Goal: Task Accomplishment & Management: Manage account settings

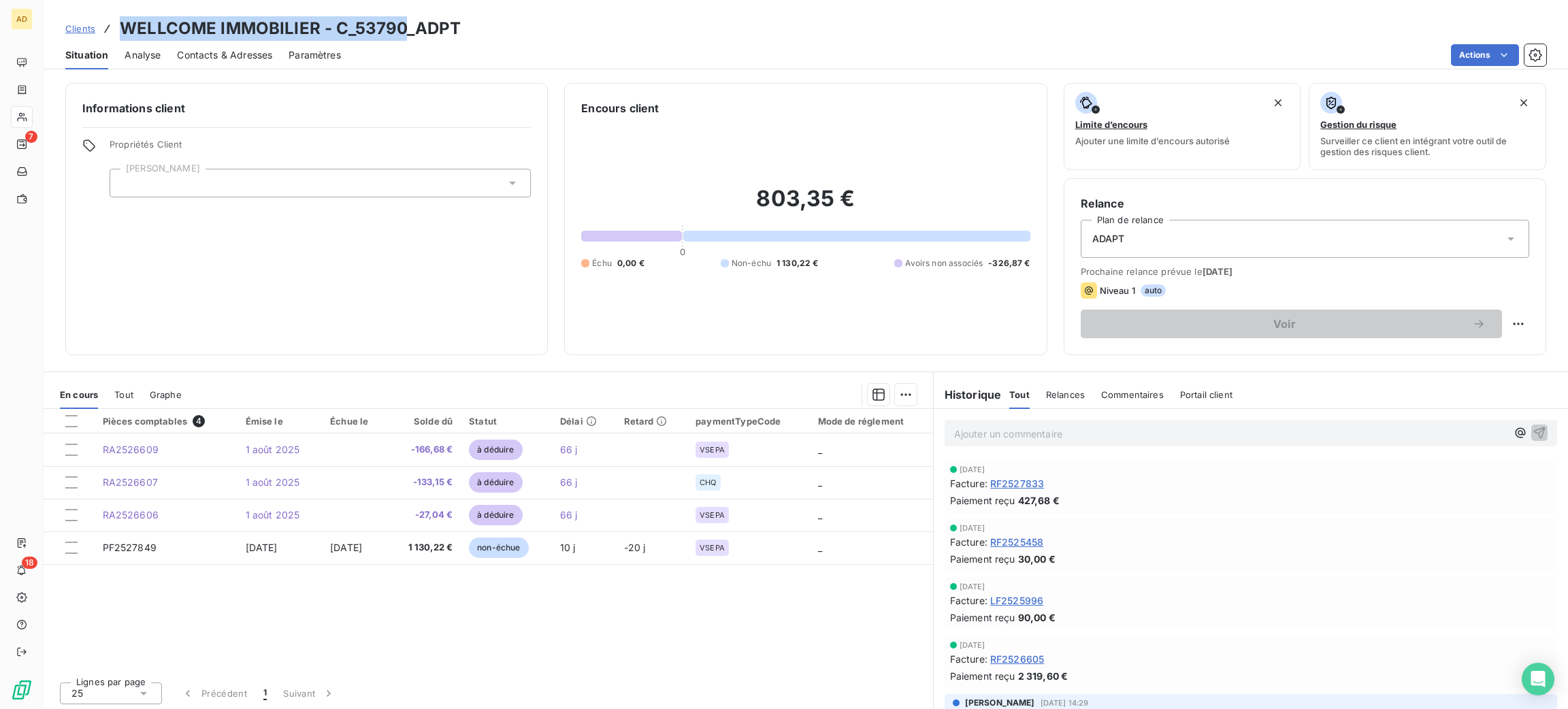
drag, startPoint x: 406, startPoint y: 30, endPoint x: 112, endPoint y: -3, distance: 295.8
click at [112, 0] on html "AD 7 18 Clients WELLCOME IMMOBILIER - C_53790_ADPT Situation Analyse Contacts &…" at bounding box center [784, 354] width 1568 height 709
copy h3 "WELLCOME IMMOBILIER - C_53790"
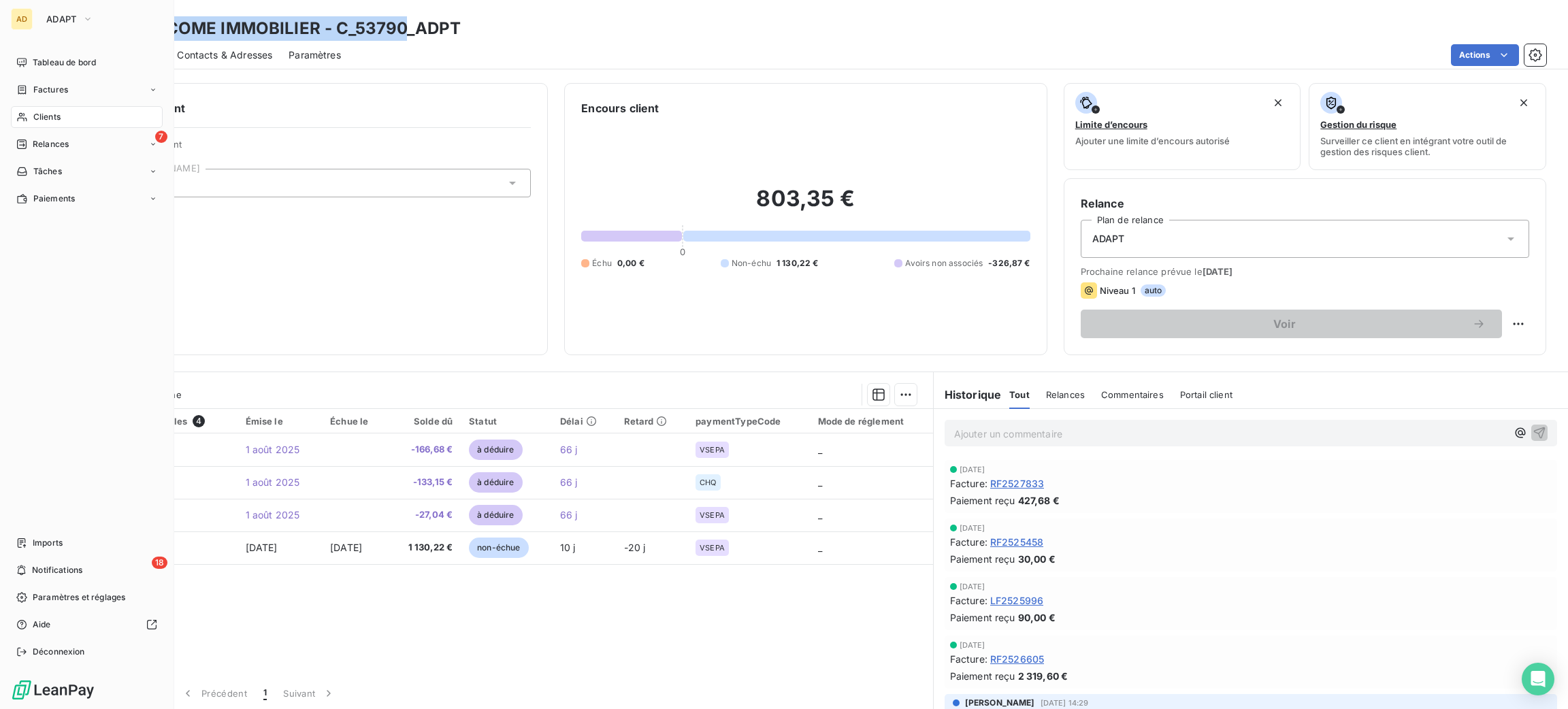
click at [30, 24] on div "AD" at bounding box center [22, 19] width 22 height 22
click at [62, 27] on button "ADAPT" at bounding box center [69, 19] width 63 height 22
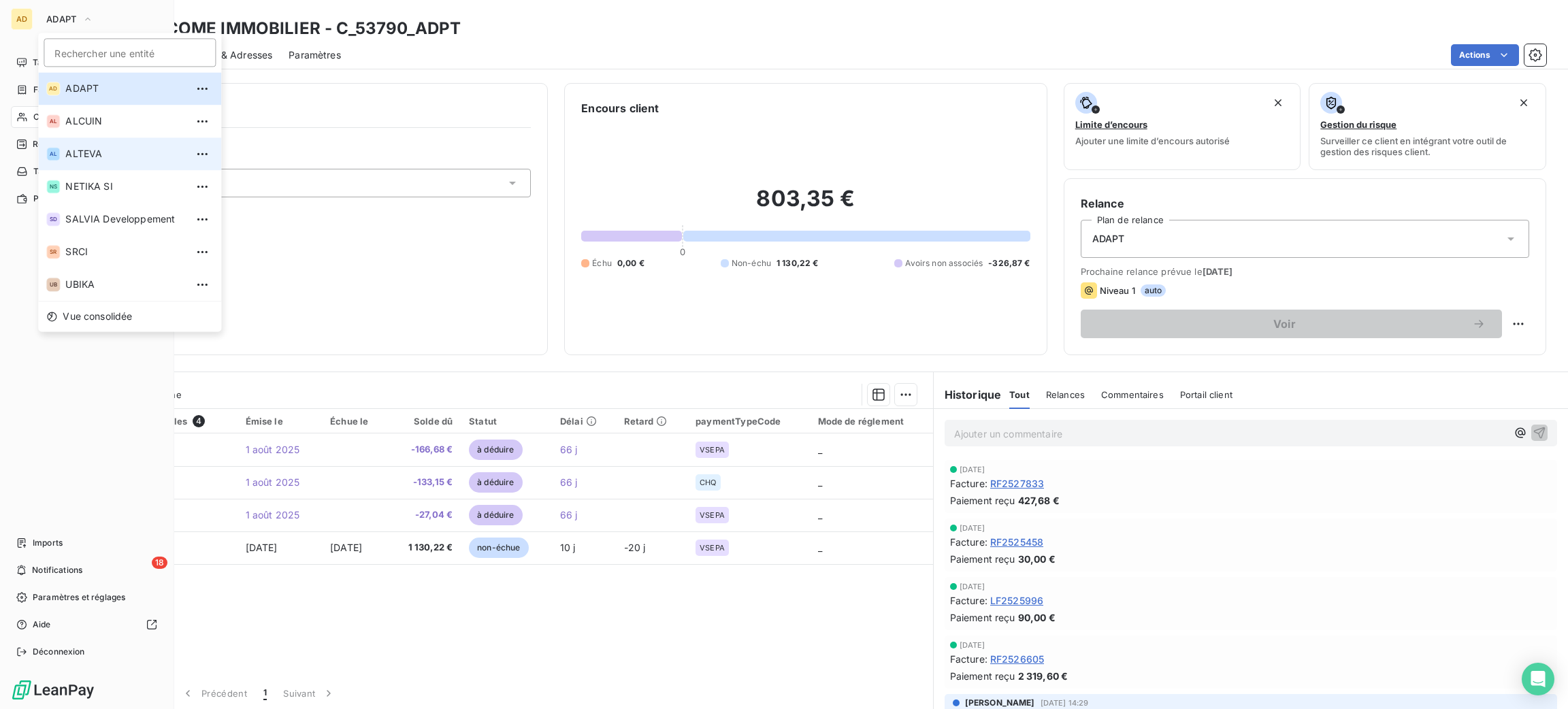
click at [109, 150] on span "ALTEVA" at bounding box center [125, 154] width 120 height 13
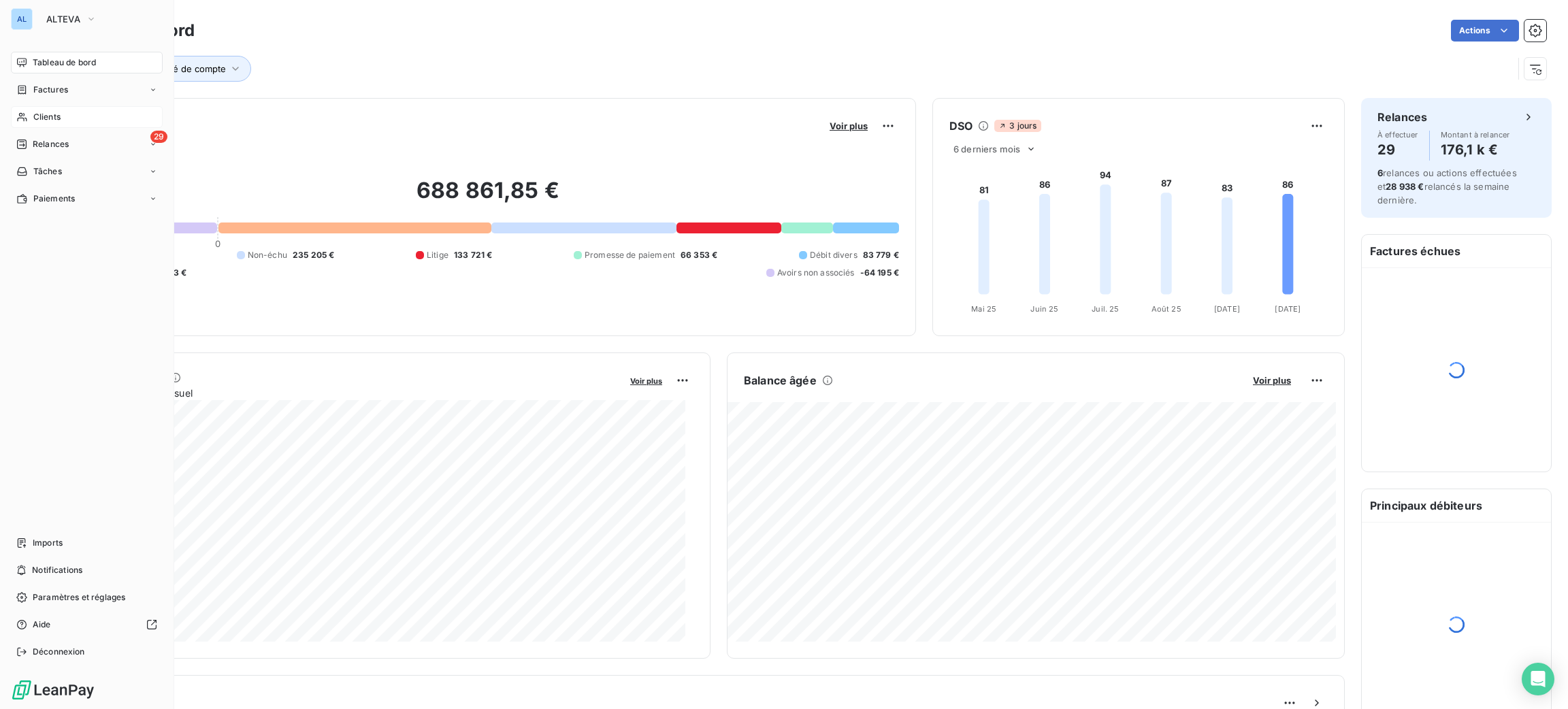
click at [35, 106] on div "Clients" at bounding box center [87, 117] width 152 height 22
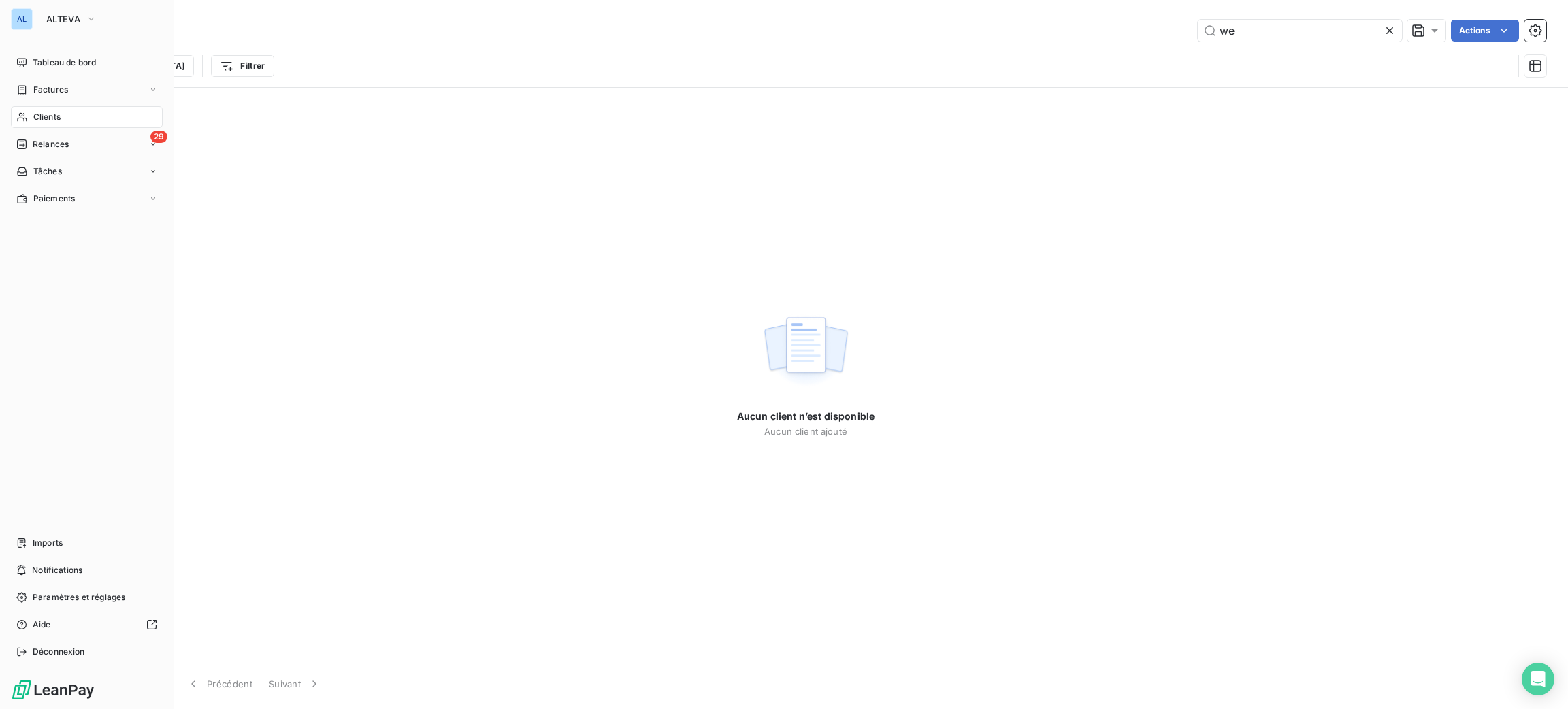
click at [40, 114] on span "Clients" at bounding box center [47, 117] width 27 height 13
drag, startPoint x: 40, startPoint y: 113, endPoint x: 333, endPoint y: 98, distance: 293.4
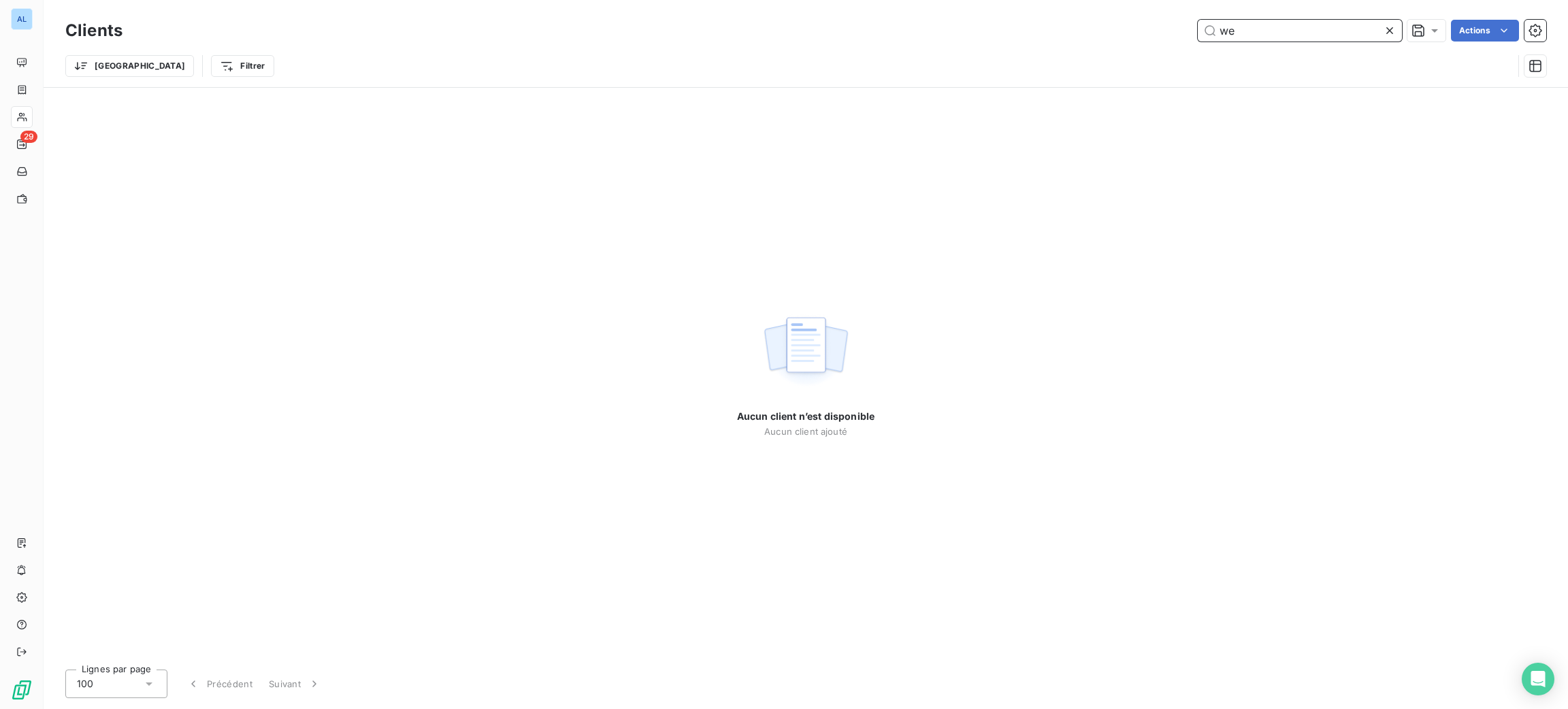
click at [1281, 31] on input "we" at bounding box center [1299, 30] width 204 height 22
type input "w"
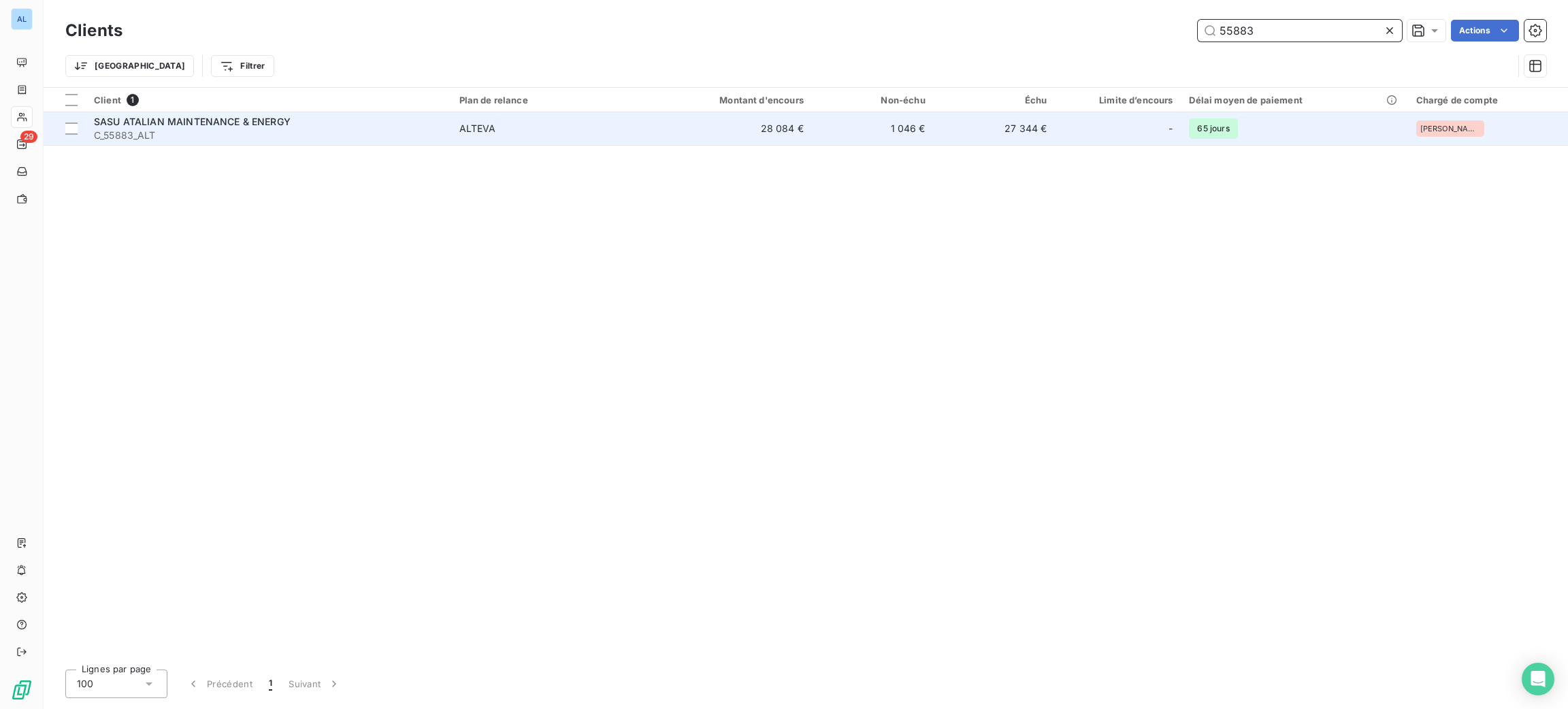
type input "55883"
click at [569, 126] on span "ALTEVA" at bounding box center [550, 129] width 182 height 13
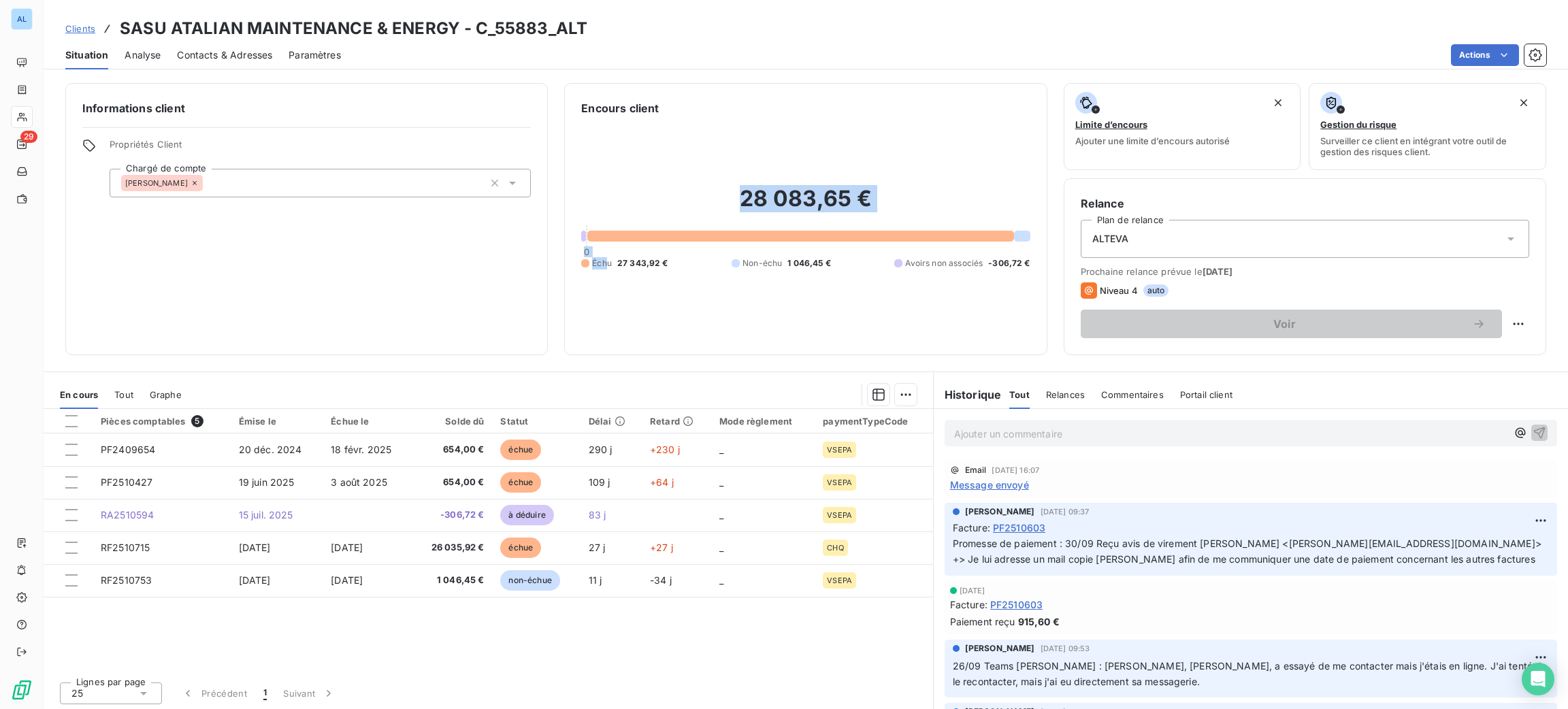
drag, startPoint x: 569, startPoint y: 126, endPoint x: 600, endPoint y: 303, distance: 179.7
click at [600, 303] on div "Encours client 28 083,65 € 0 Échu 27 343,92 € Non-échu 1 046,45 € Avoirs non as…" at bounding box center [805, 219] width 483 height 272
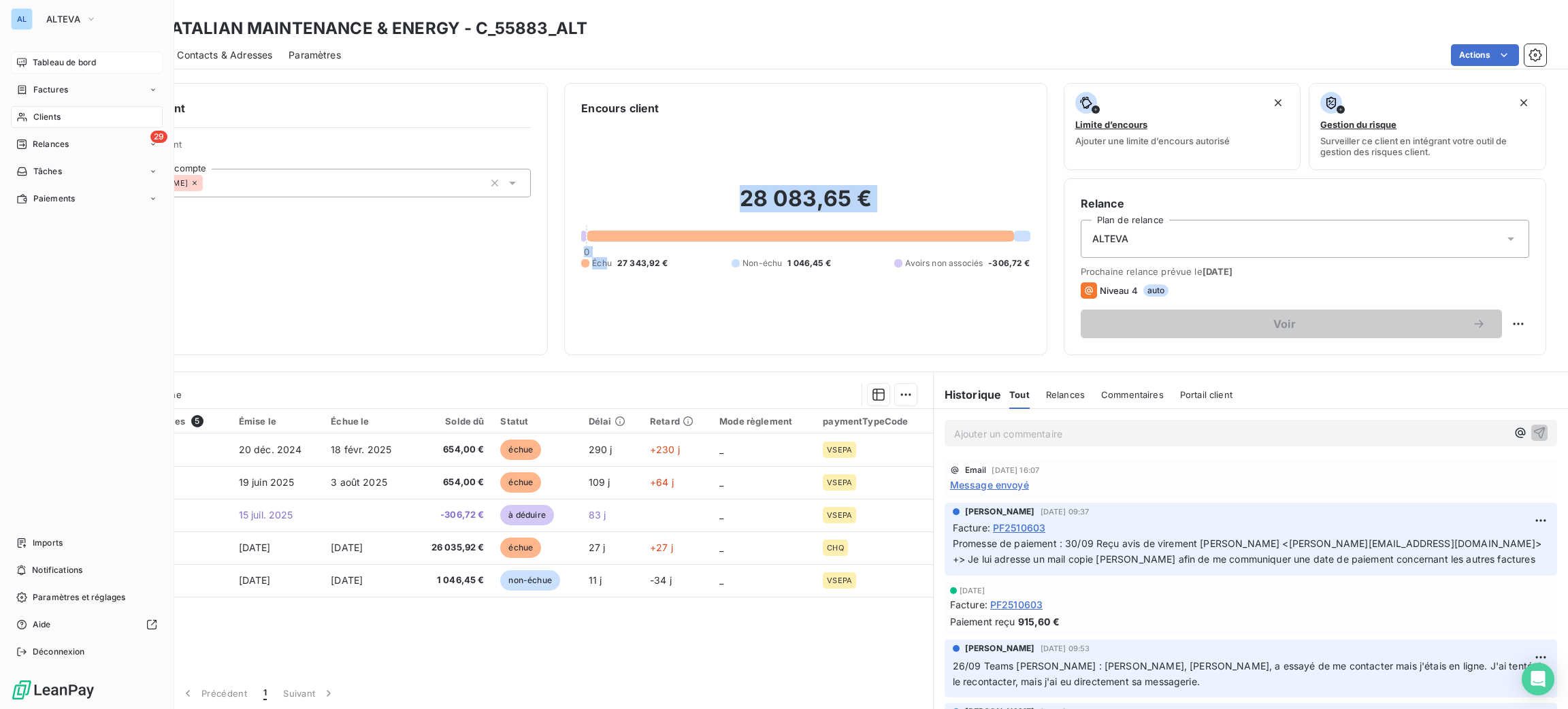
click at [25, 55] on div "Tableau de bord" at bounding box center [87, 62] width 152 height 22
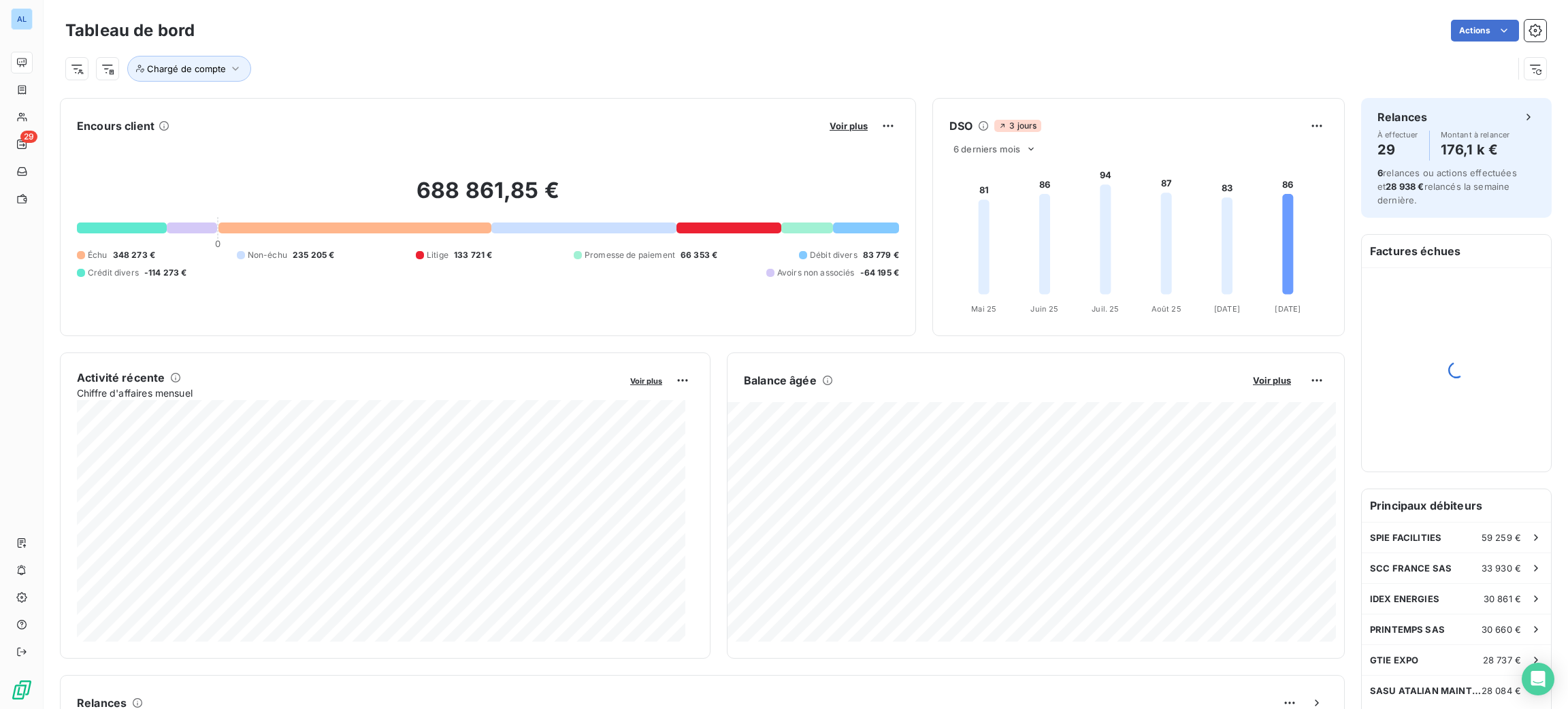
click at [271, 253] on span "Non-échu" at bounding box center [267, 255] width 40 height 13
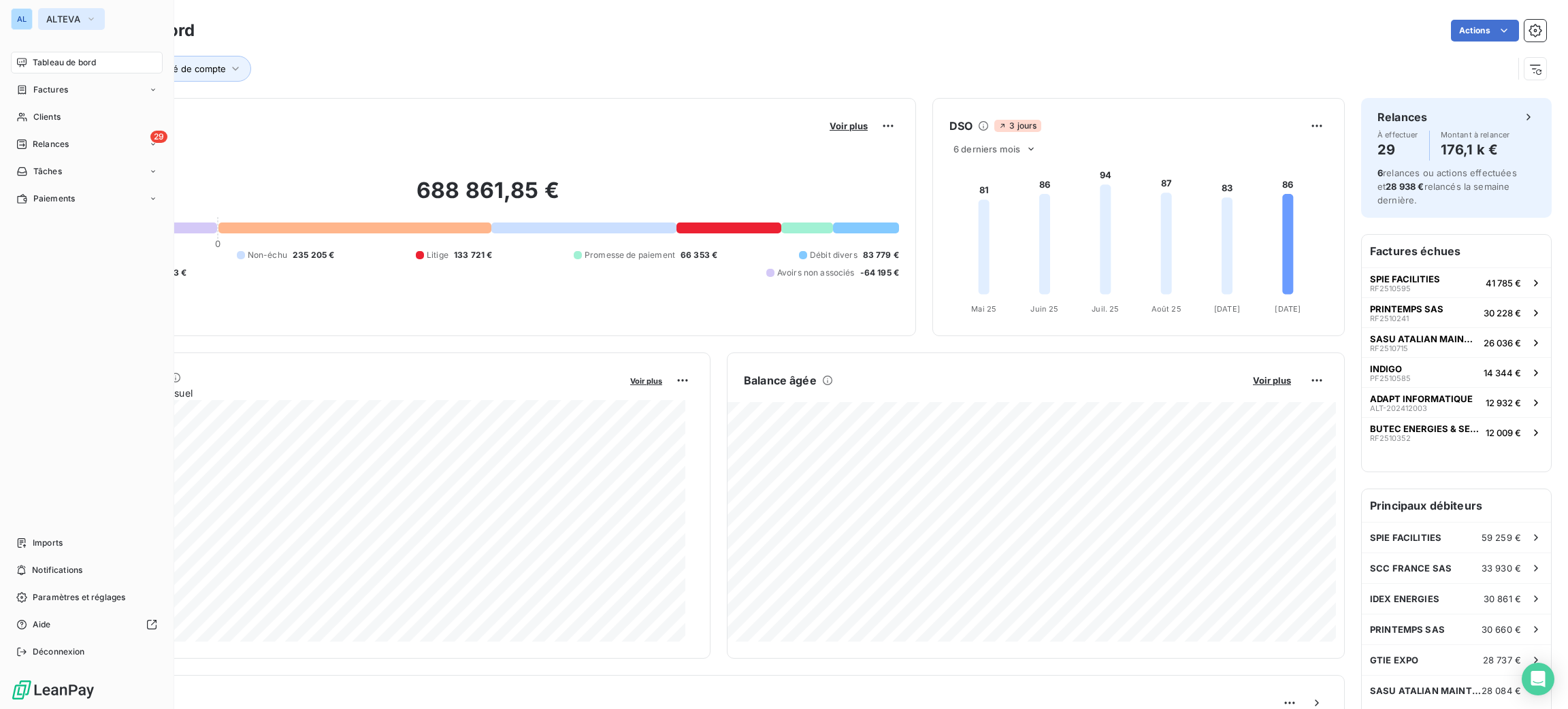
click at [56, 11] on button "ALTEVA" at bounding box center [71, 19] width 67 height 22
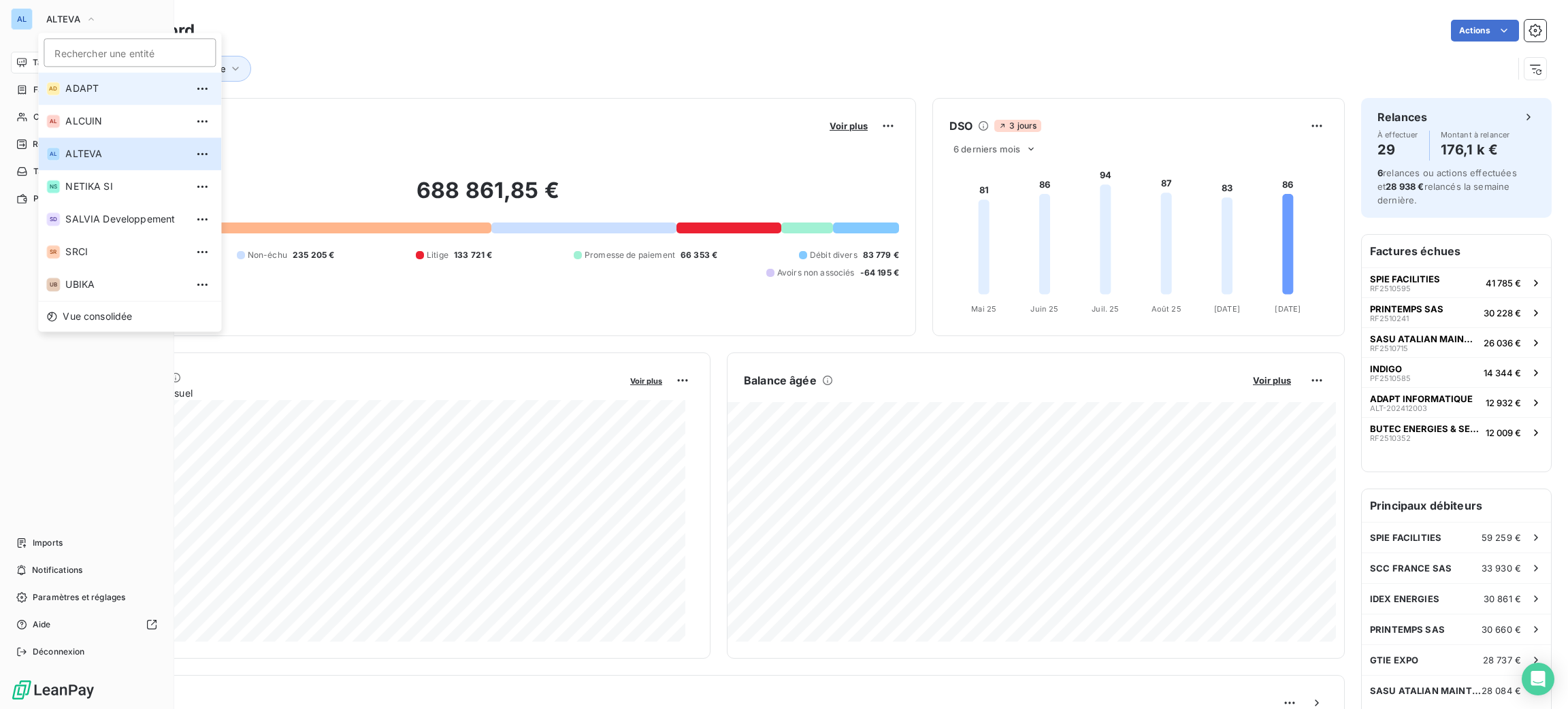
click at [72, 102] on li "AD ADAPT" at bounding box center [129, 88] width 183 height 33
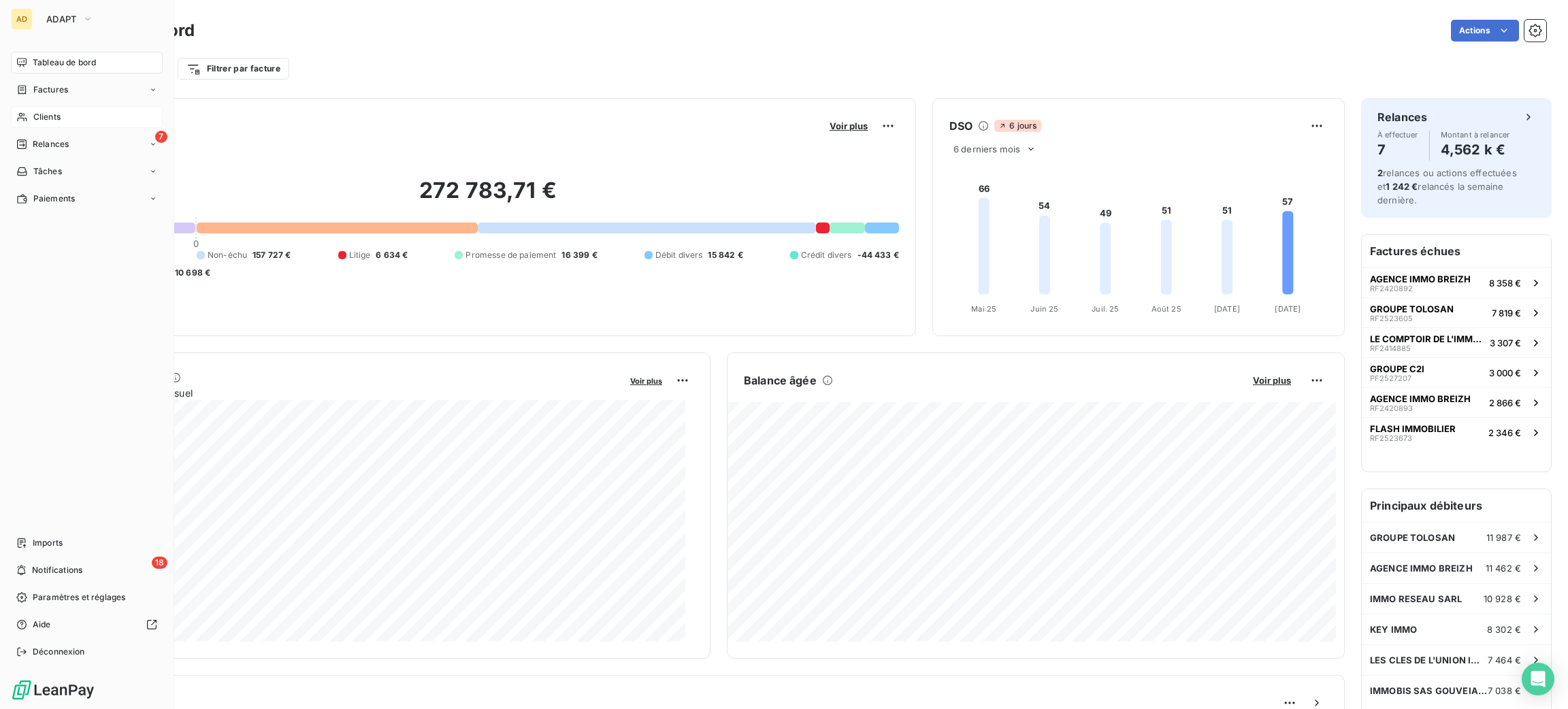
click at [61, 109] on div "Clients" at bounding box center [87, 117] width 152 height 22
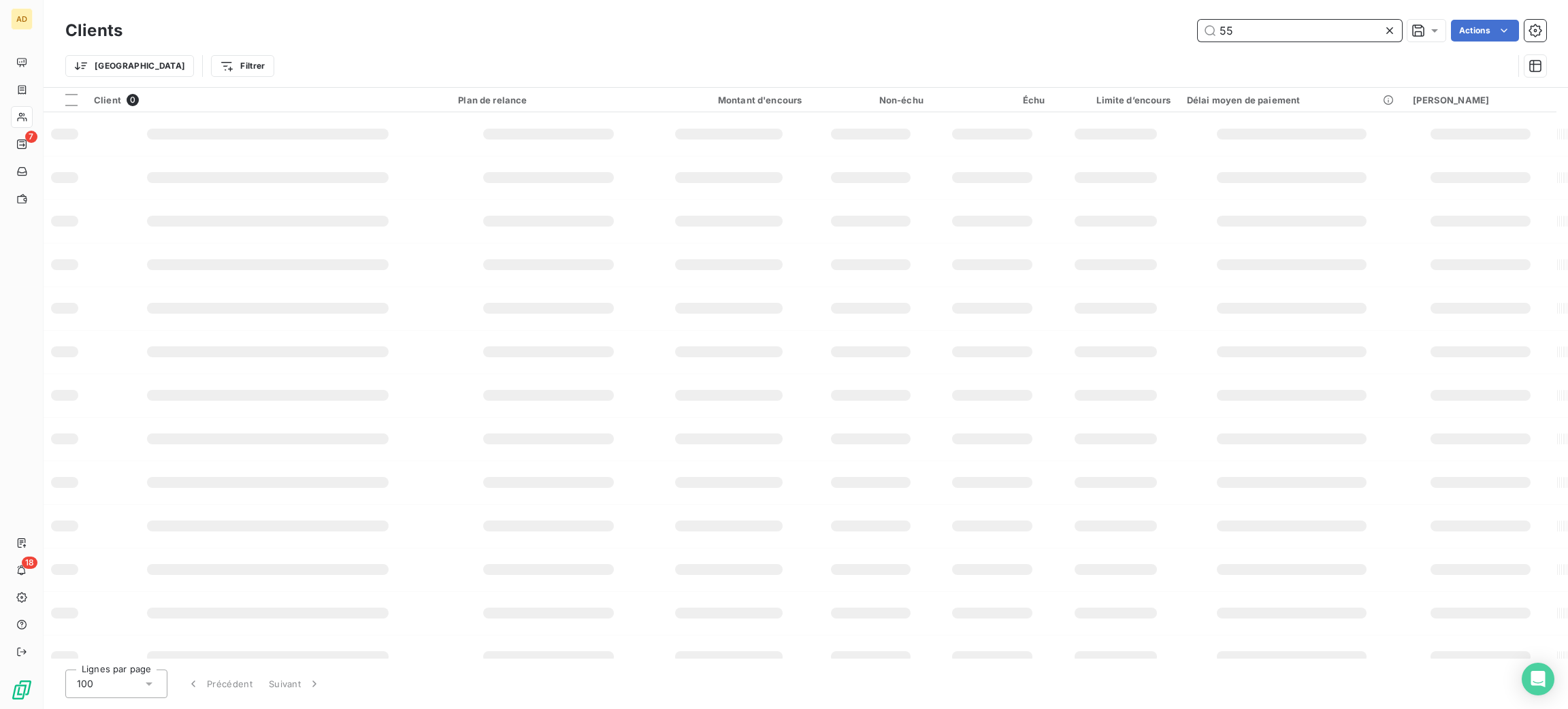
type input "5"
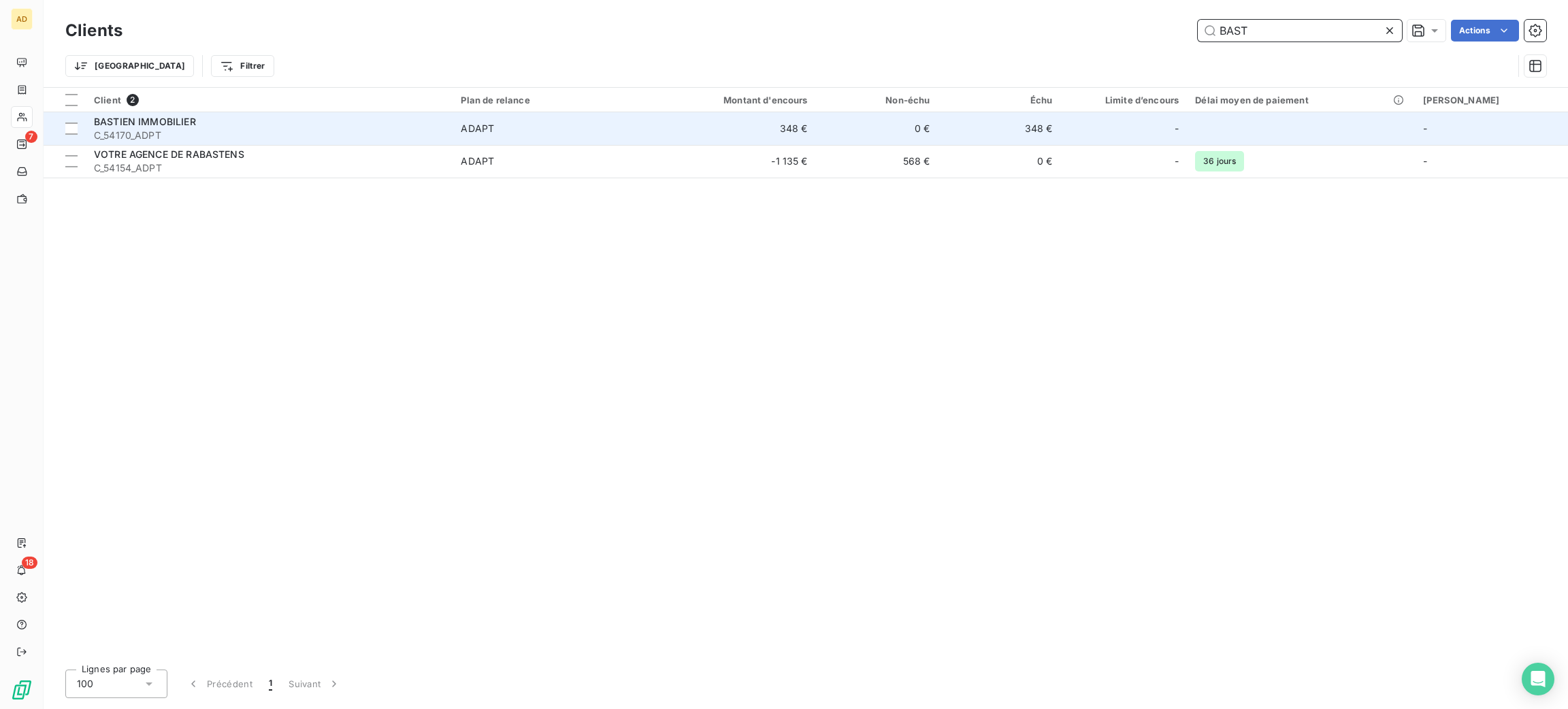
type input "BAST"
click at [544, 118] on td "ADAPT" at bounding box center [552, 128] width 199 height 33
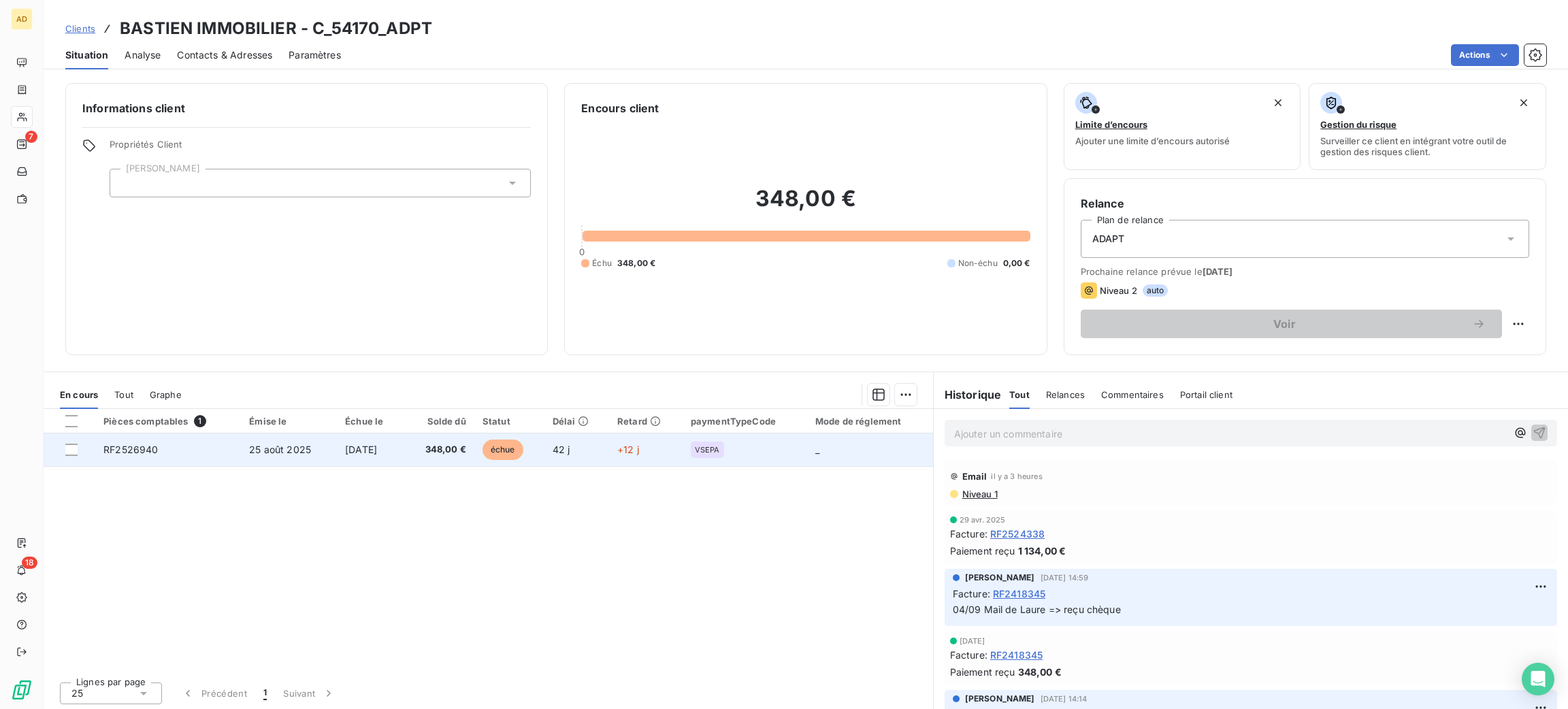
click at [133, 448] on span "RF2526940" at bounding box center [131, 450] width 55 height 12
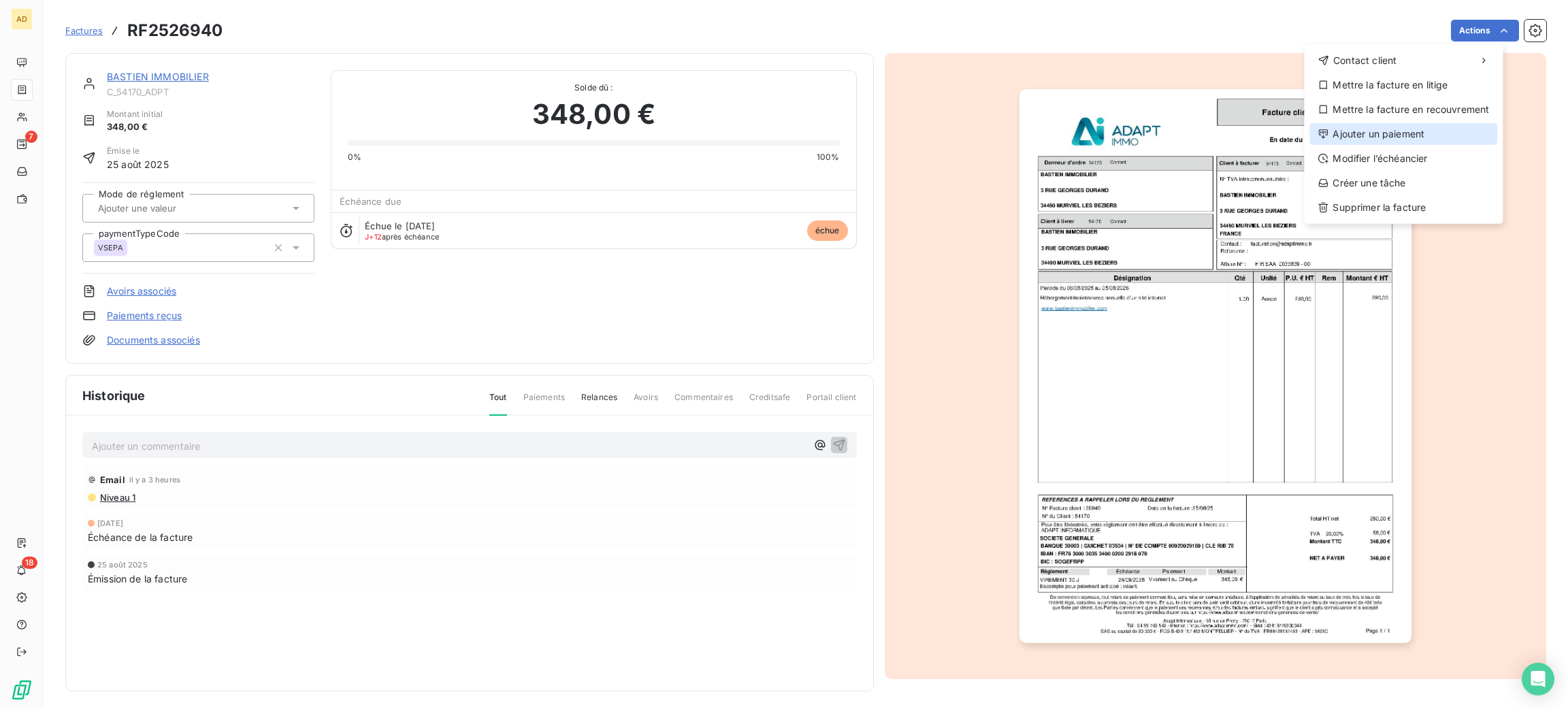
click at [1432, 136] on div "Ajouter un paiement" at bounding box center [1403, 134] width 188 height 22
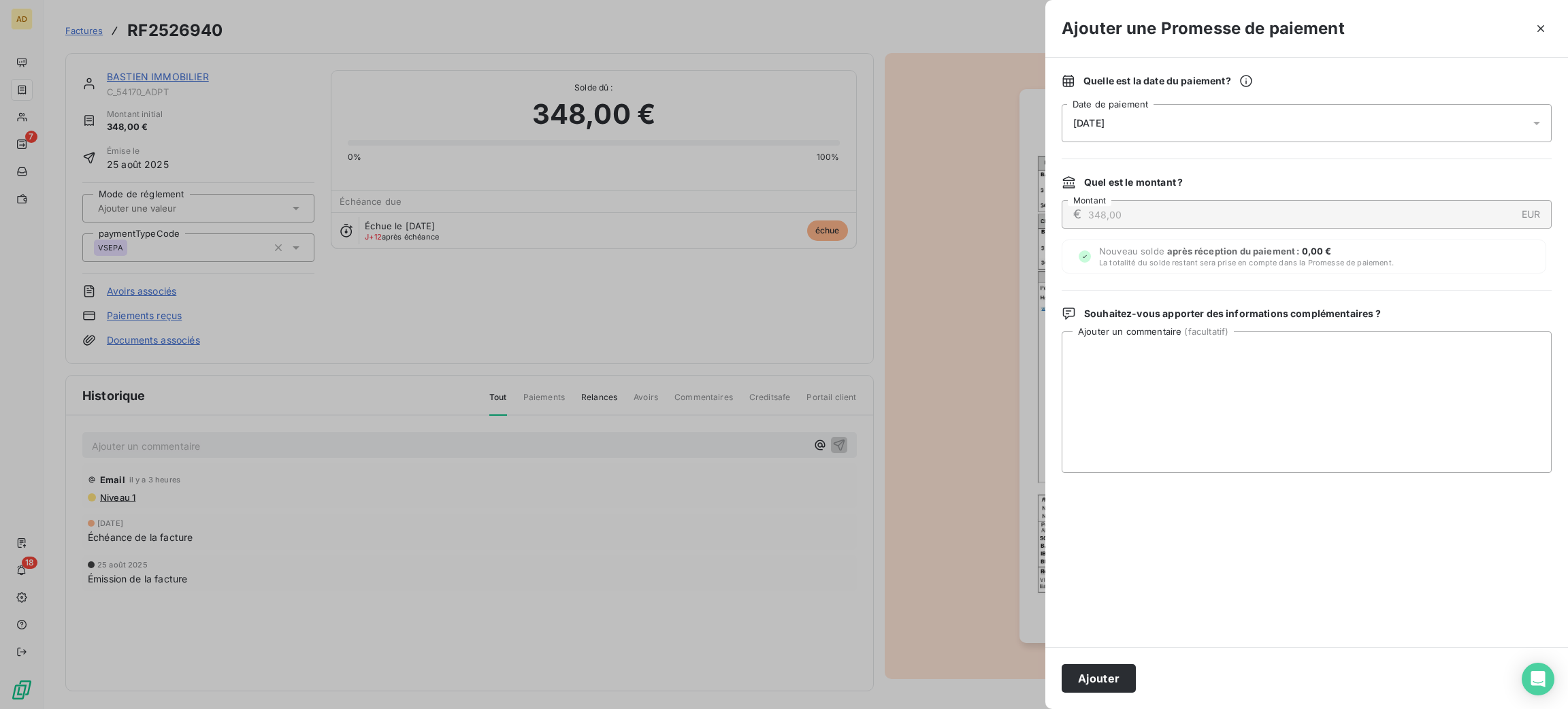
click at [1375, 131] on div "[DATE]" at bounding box center [1306, 123] width 490 height 38
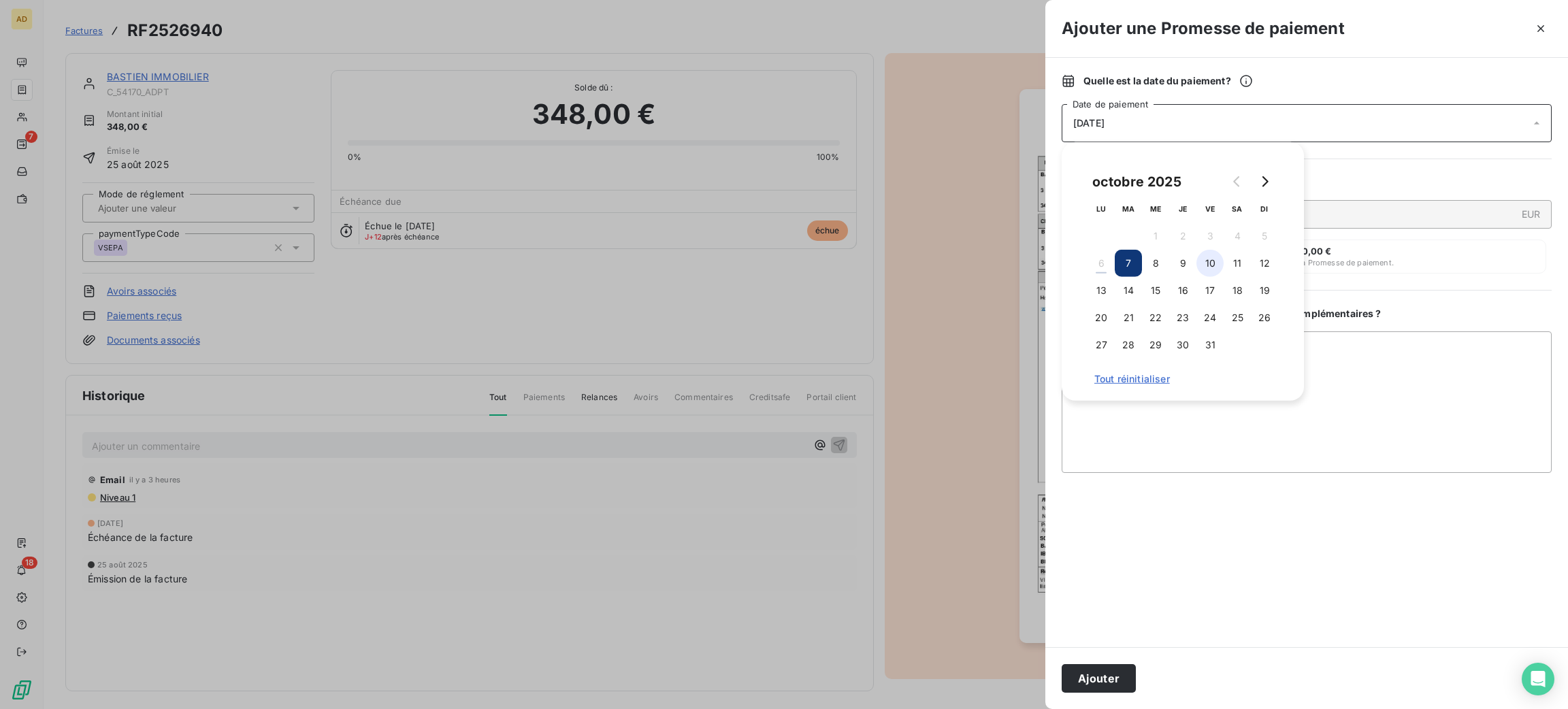
click at [1213, 269] on button "10" at bounding box center [1209, 264] width 27 height 27
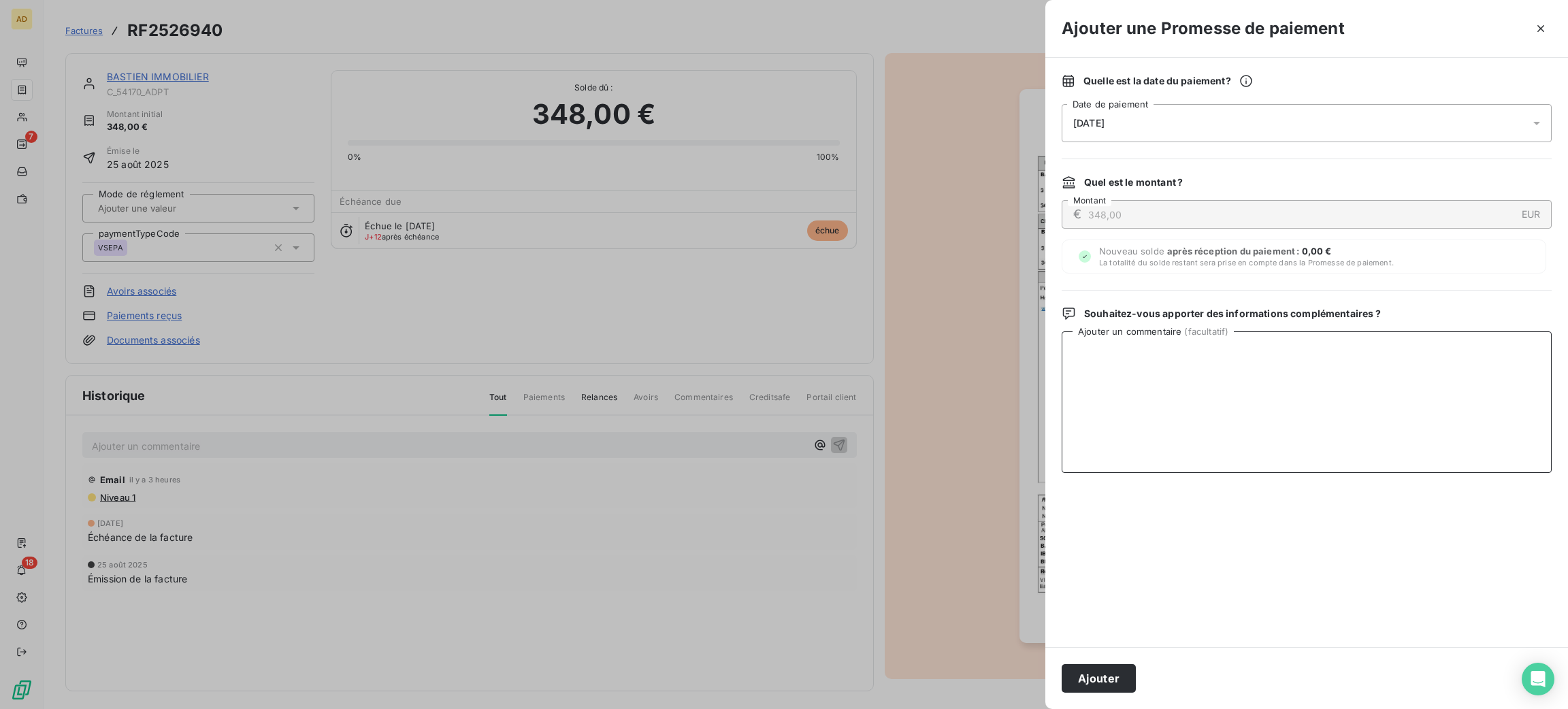
click at [1224, 443] on textarea "Ajouter un commentaire ( facultatif )" at bounding box center [1306, 402] width 490 height 141
paste textarea "-- VIrement efféctué , un oubli de ma part excusez moi ."
type textarea "06/10 Reçu mail client :-- VIrement efféctué , un oubli de ma part excusez moi ."
click at [1114, 671] on button "Ajouter" at bounding box center [1098, 679] width 74 height 29
